Goal: Find specific page/section: Find specific page/section

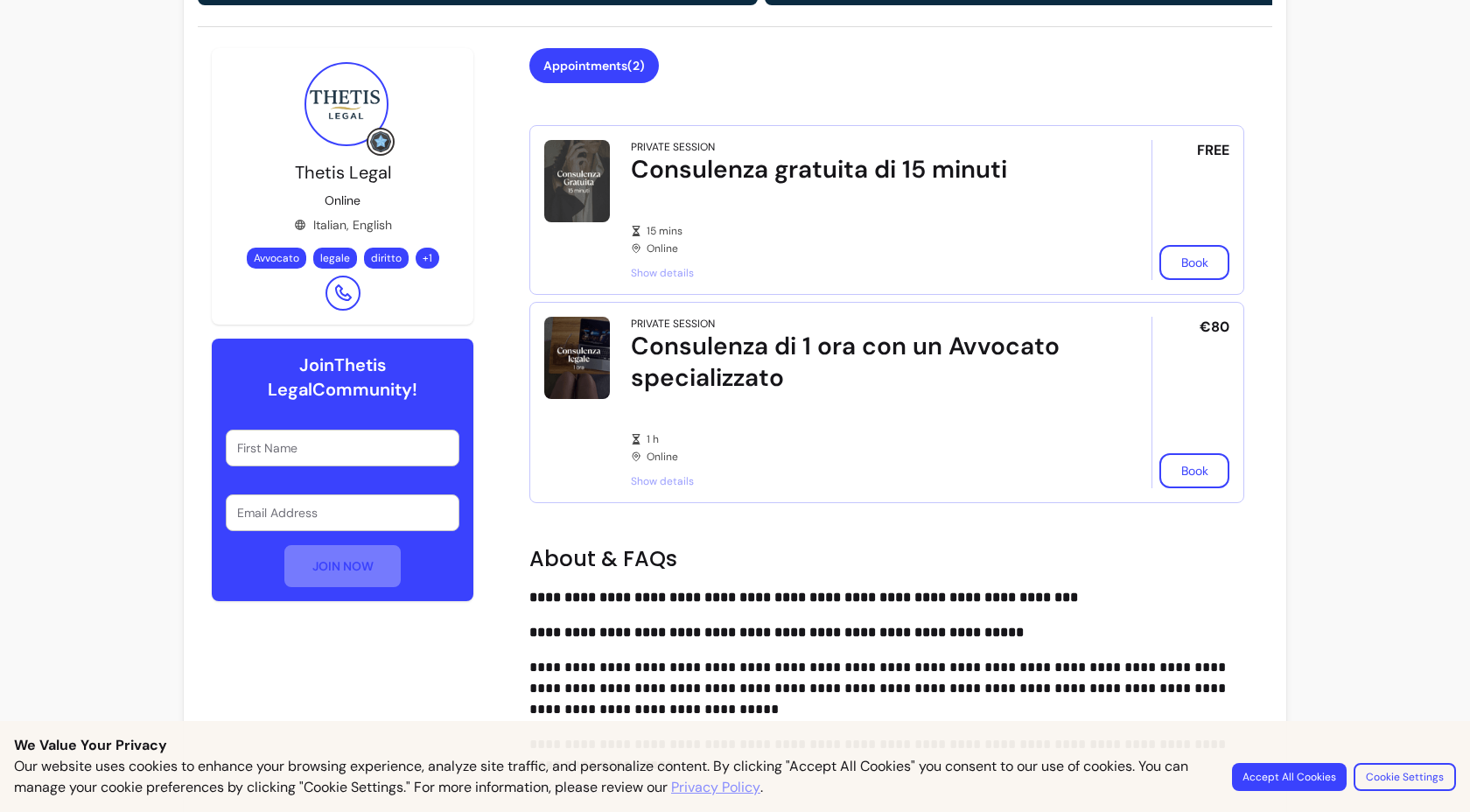
scroll to position [428, 0]
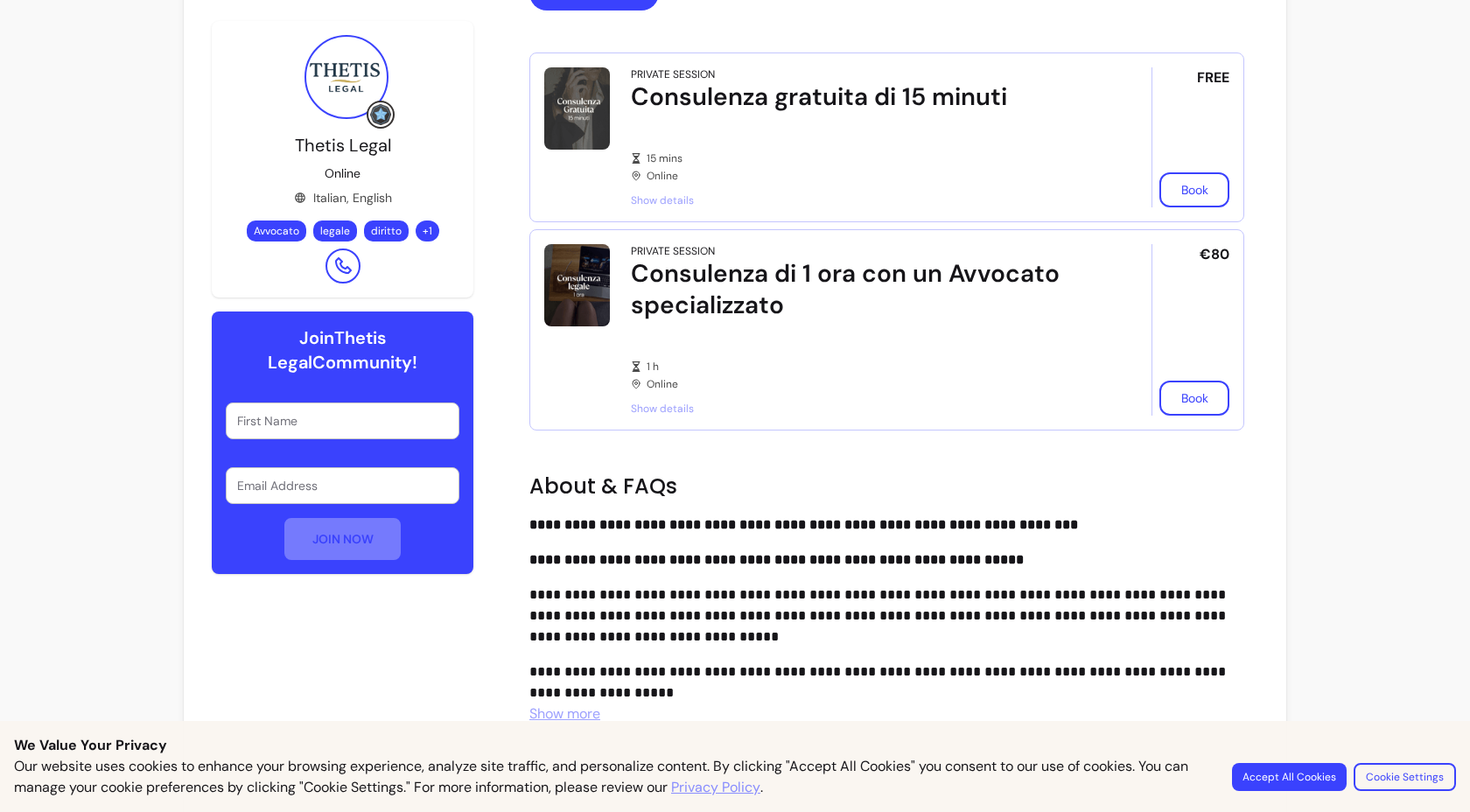
scroll to position [639, 0]
